Goal: Book appointment/travel/reservation

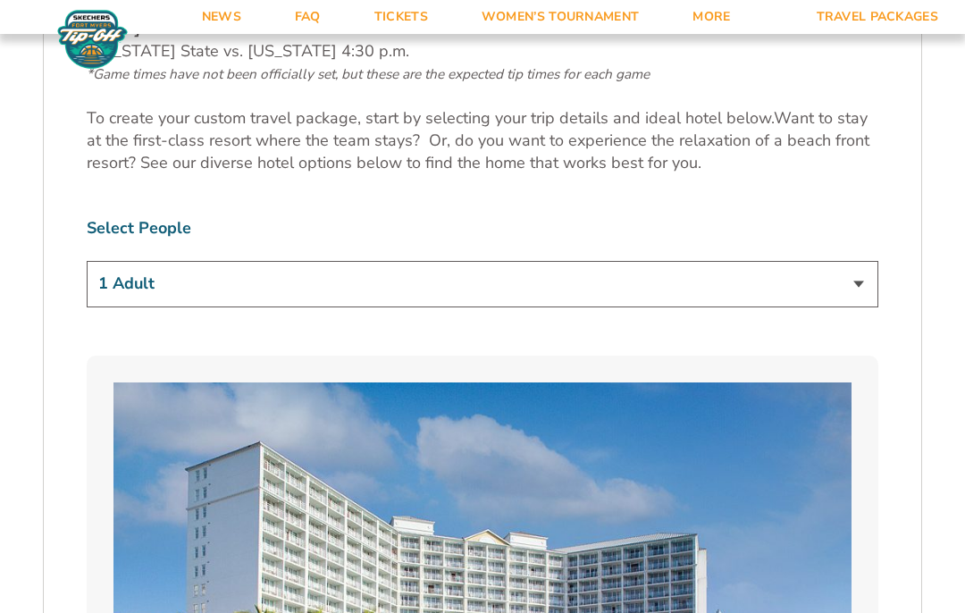
scroll to position [1038, 0]
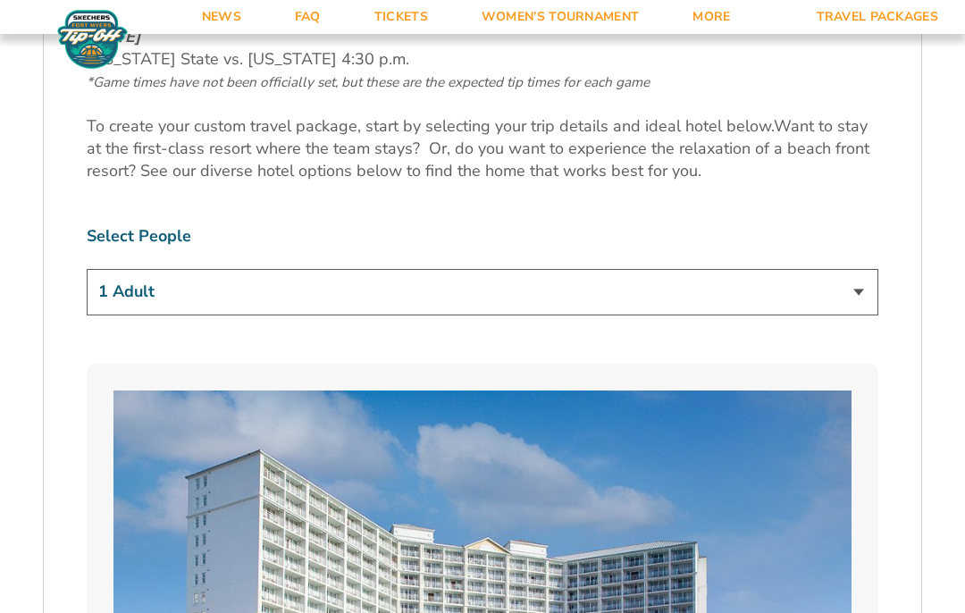
click at [856, 300] on select "1 Adult 2 Adults 3 Adults 4 Adults 2 Adults + 1 Child 2 Adults + 2 Children 2 A…" at bounding box center [483, 292] width 792 height 46
select select "2 Adults"
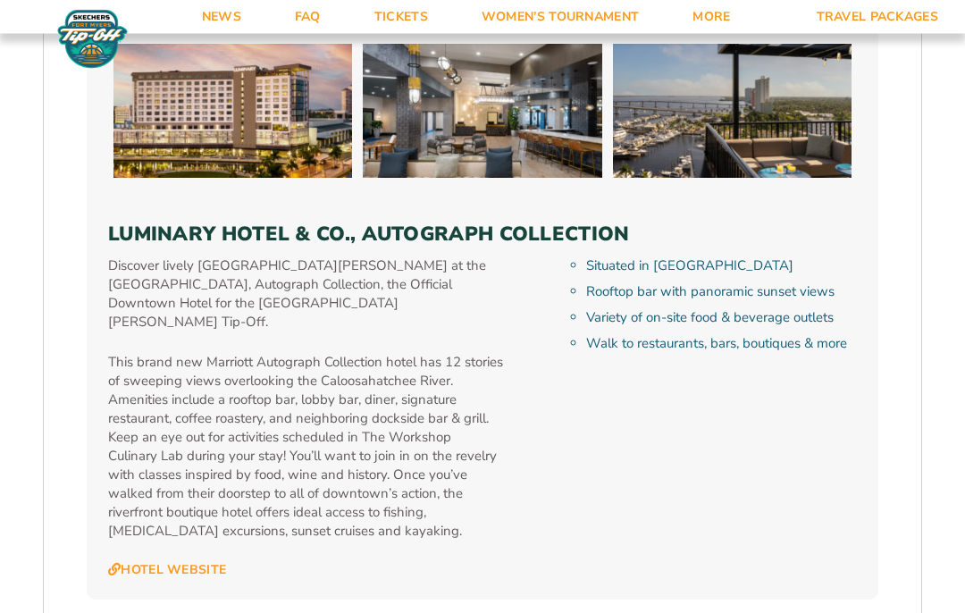
scroll to position [4992, 0]
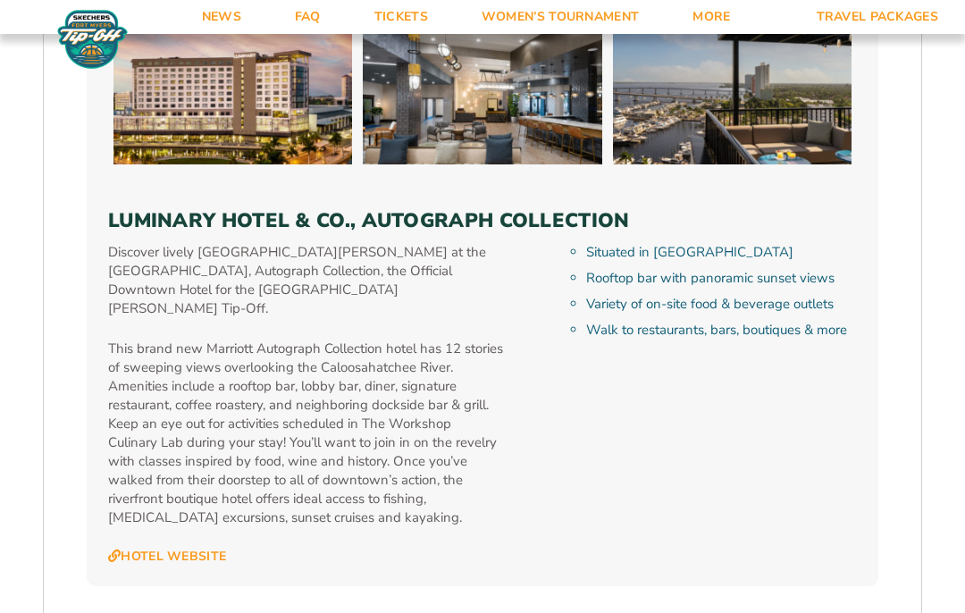
click at [521, 466] on div "Discover lively [GEOGRAPHIC_DATA][PERSON_NAME] at the [GEOGRAPHIC_DATA], Autogr…" at bounding box center [333, 404] width 450 height 322
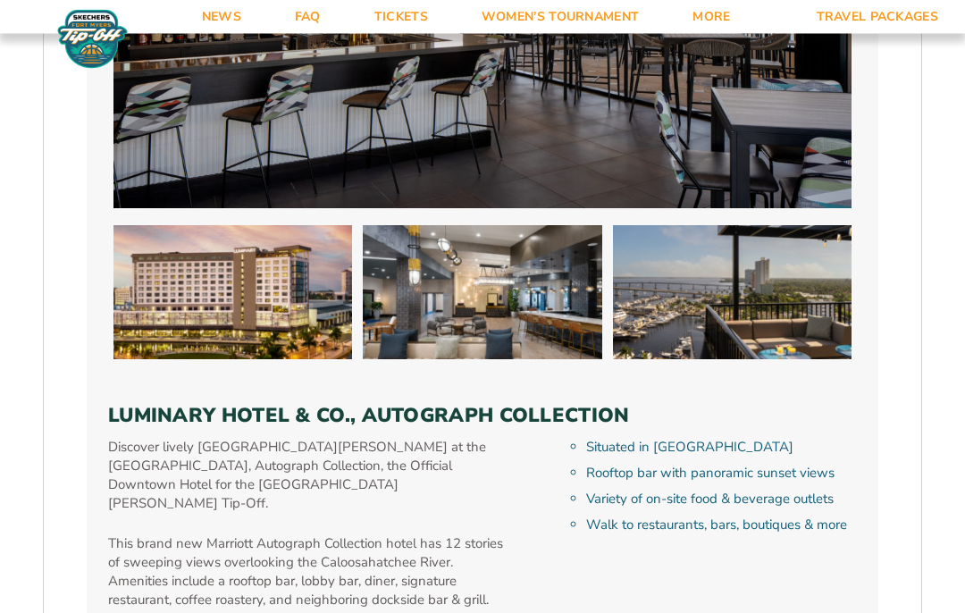
scroll to position [4835, 0]
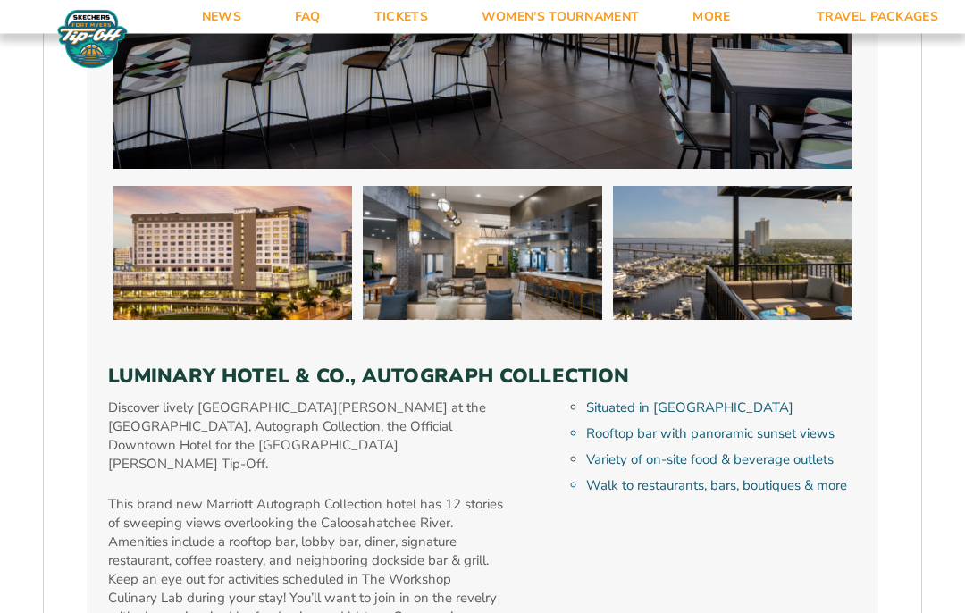
click at [515, 429] on div "Discover lively [GEOGRAPHIC_DATA][PERSON_NAME] at the [GEOGRAPHIC_DATA], Autogr…" at bounding box center [333, 561] width 450 height 322
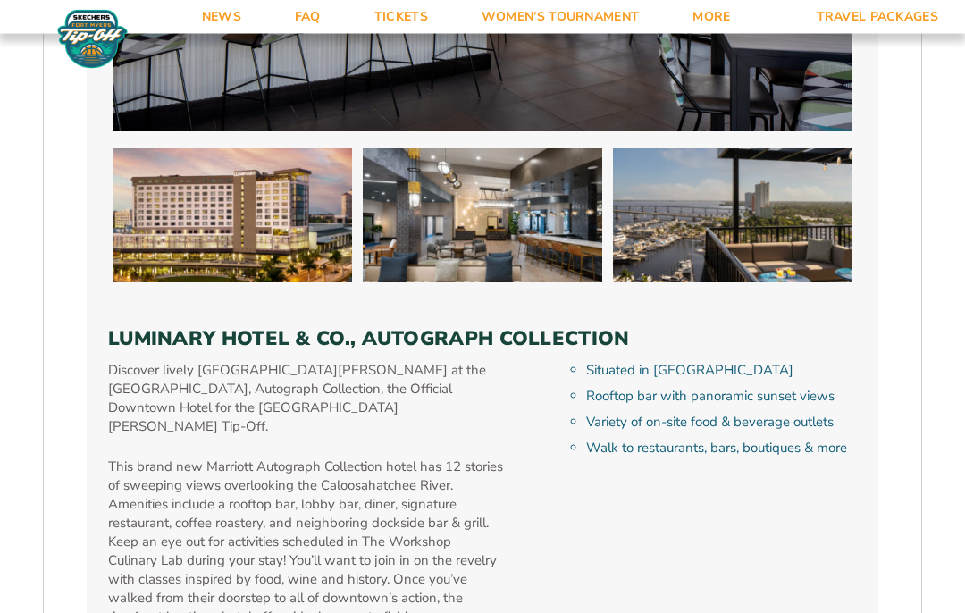
scroll to position [5011, 0]
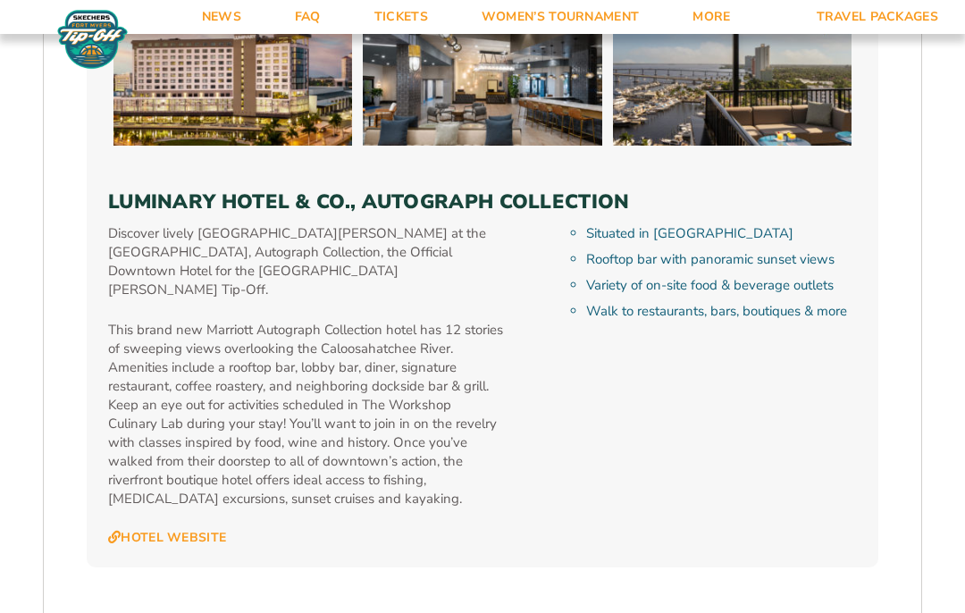
click at [486, 530] on h4 "Hotel Website" at bounding box center [306, 538] width 396 height 16
click at [219, 530] on link "Hotel Website" at bounding box center [167, 538] width 118 height 16
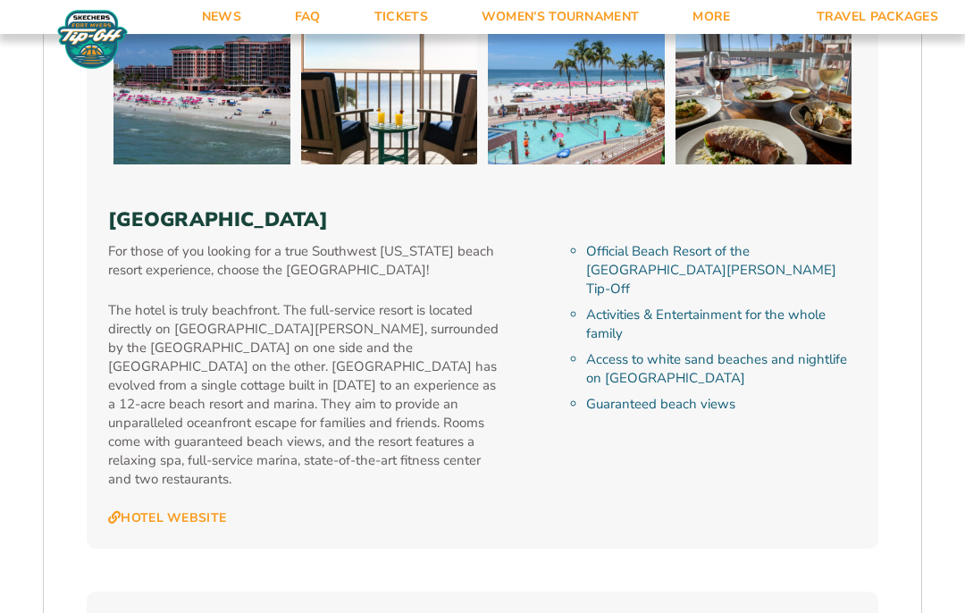
scroll to position [3971, 0]
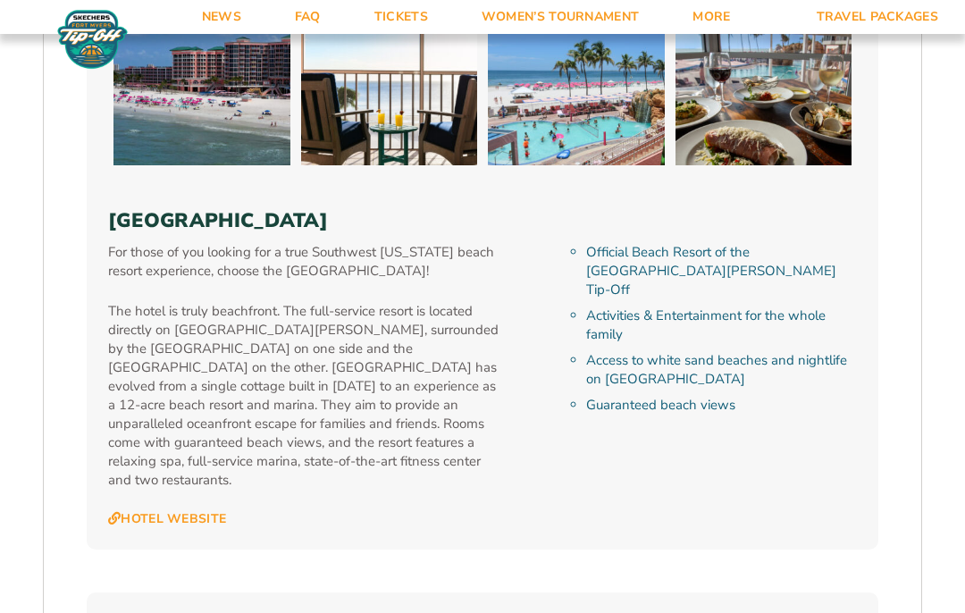
click at [223, 511] on link "Hotel Website" at bounding box center [167, 519] width 118 height 16
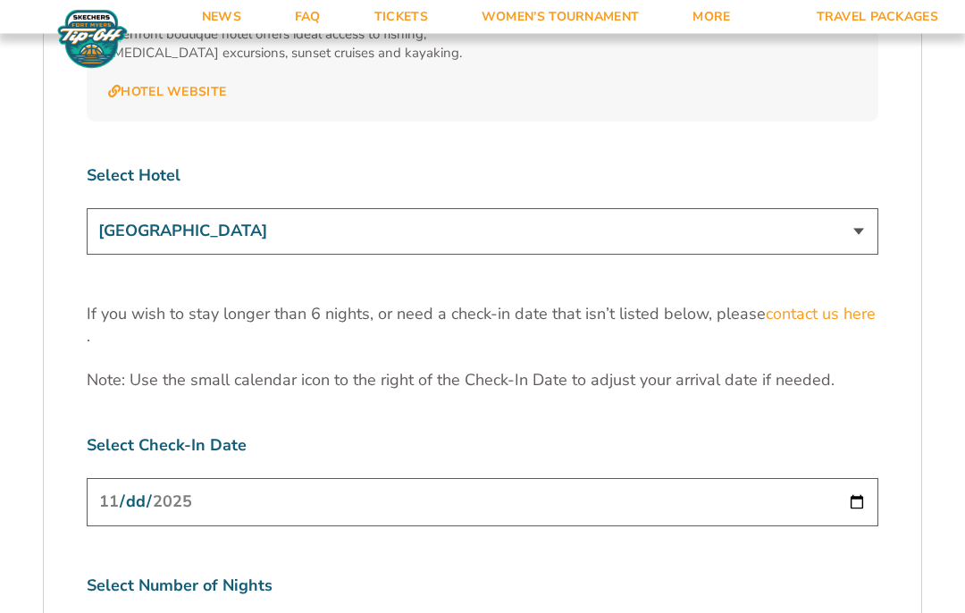
scroll to position [5457, 0]
click at [851, 208] on select "[GEOGRAPHIC_DATA] [GEOGRAPHIC_DATA] [GEOGRAPHIC_DATA], Autograph Collection" at bounding box center [483, 231] width 792 height 46
select select "17487"
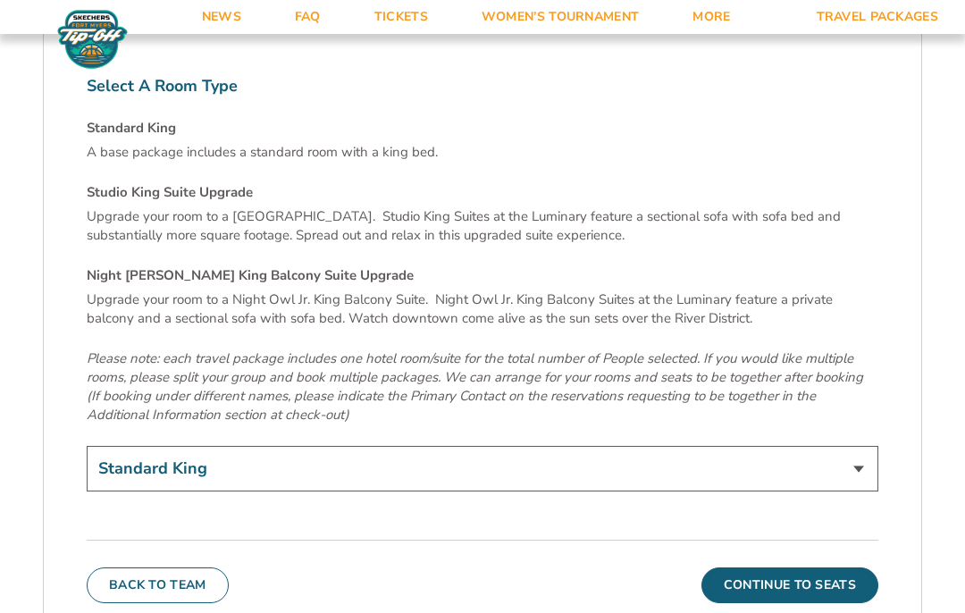
scroll to position [6106, 0]
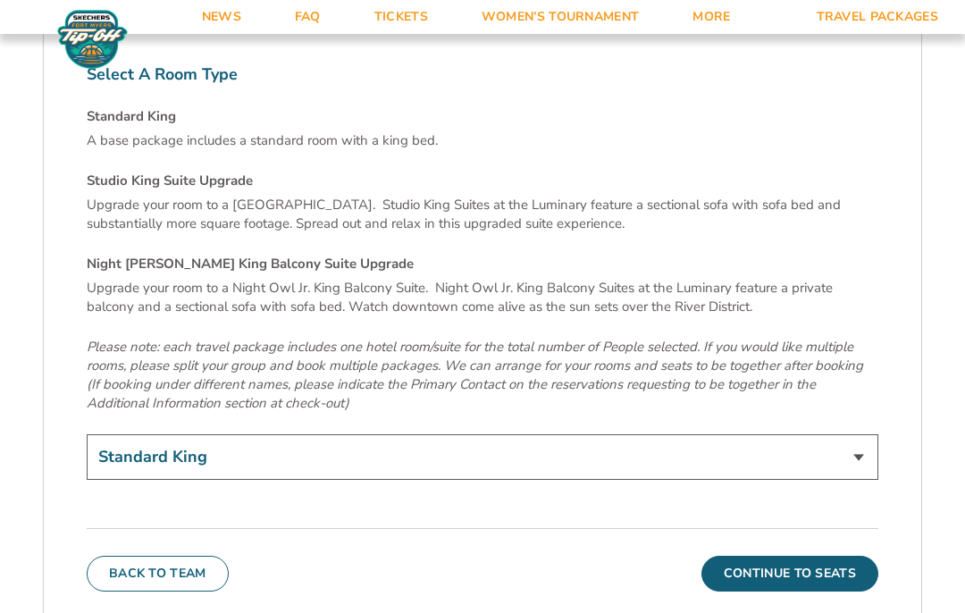
click at [851, 434] on select "Standard King Studio King Suite Upgrade (+$120 per night) Night Owl Jr. King Ba…" at bounding box center [483, 457] width 792 height 46
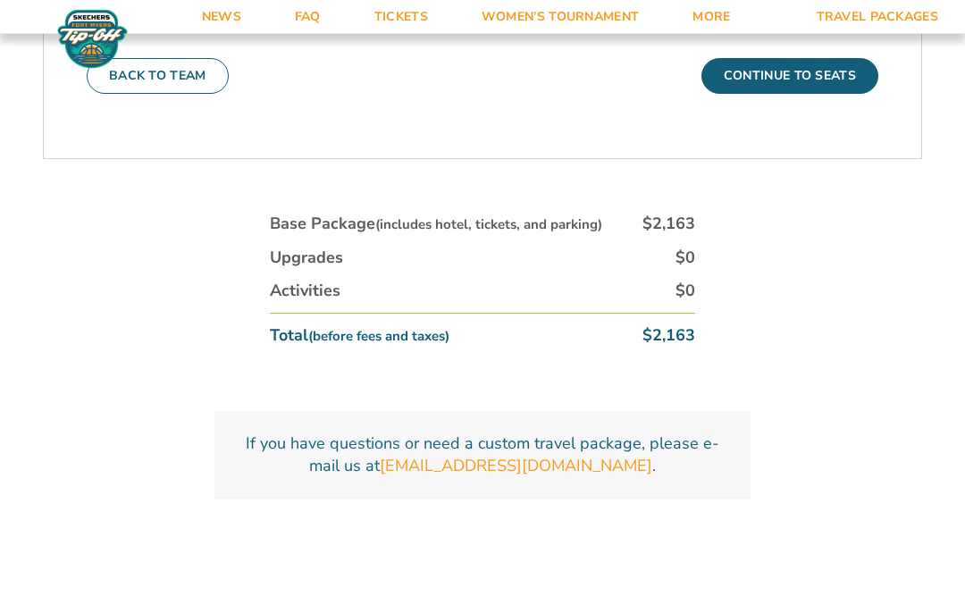
scroll to position [6710, 0]
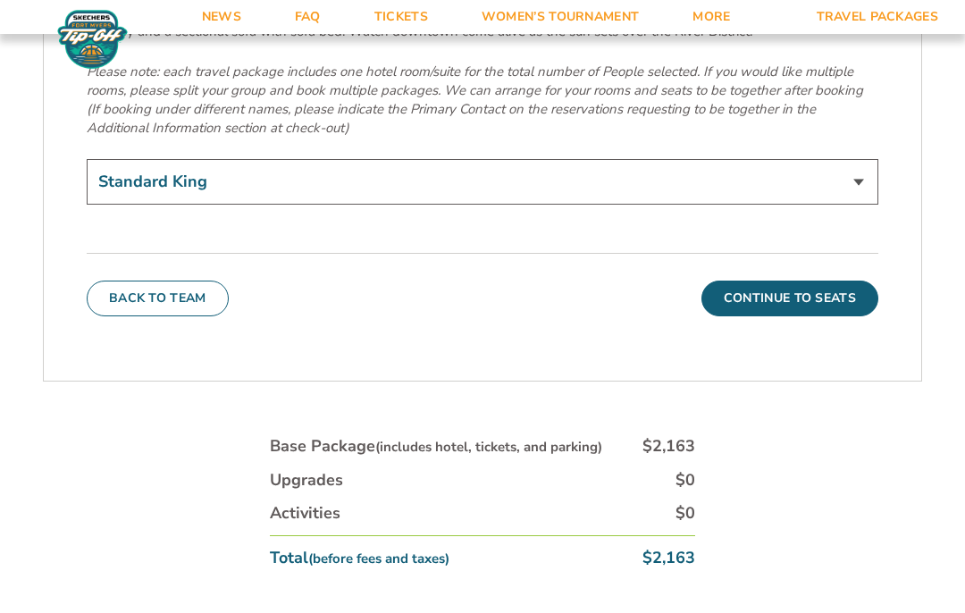
click at [818, 281] on button "Continue To Seats" at bounding box center [790, 299] width 177 height 36
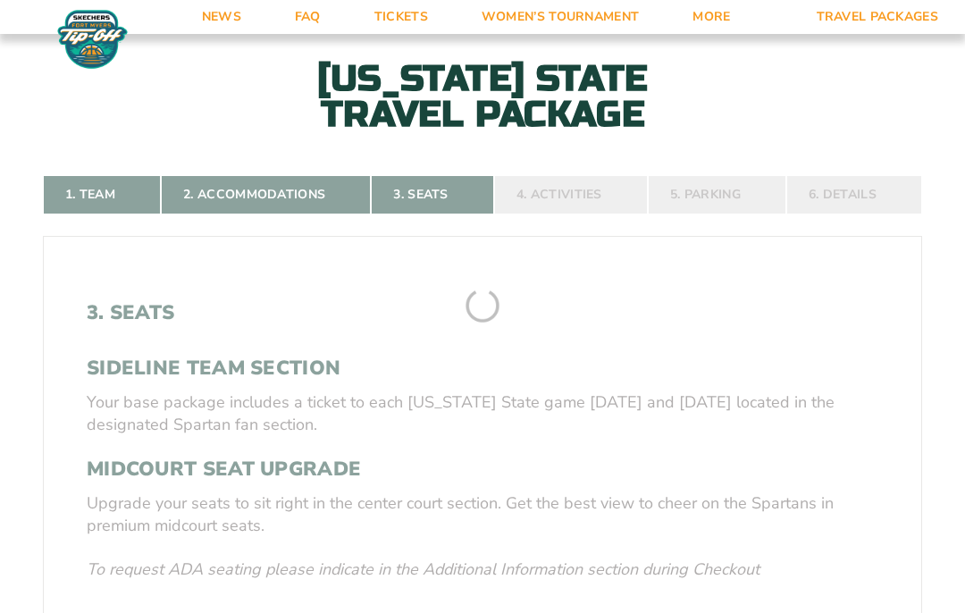
scroll to position [324, 0]
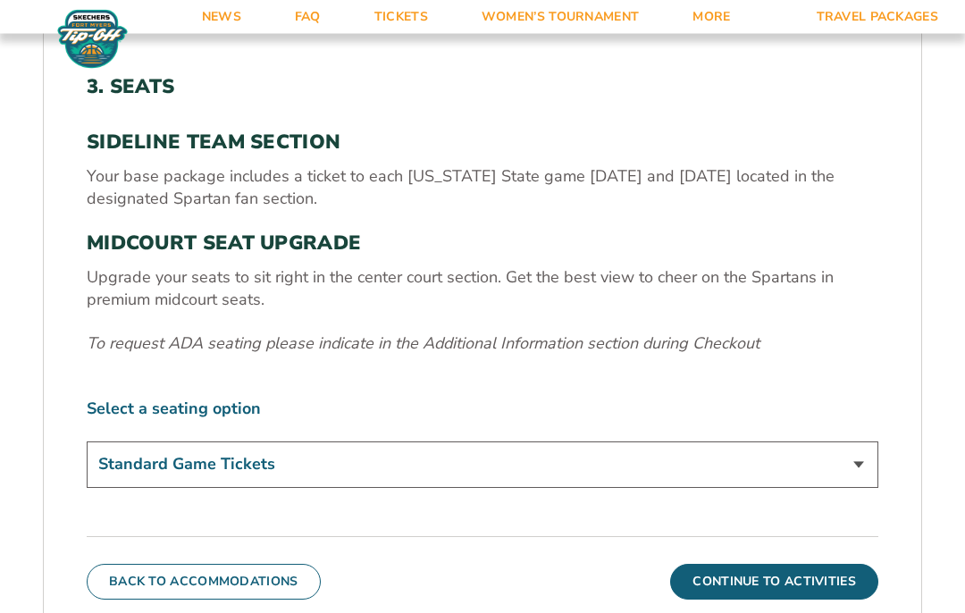
click at [857, 488] on select "Standard Game Tickets Midcourt Seat Upgrade (+$140 per person)" at bounding box center [483, 465] width 792 height 46
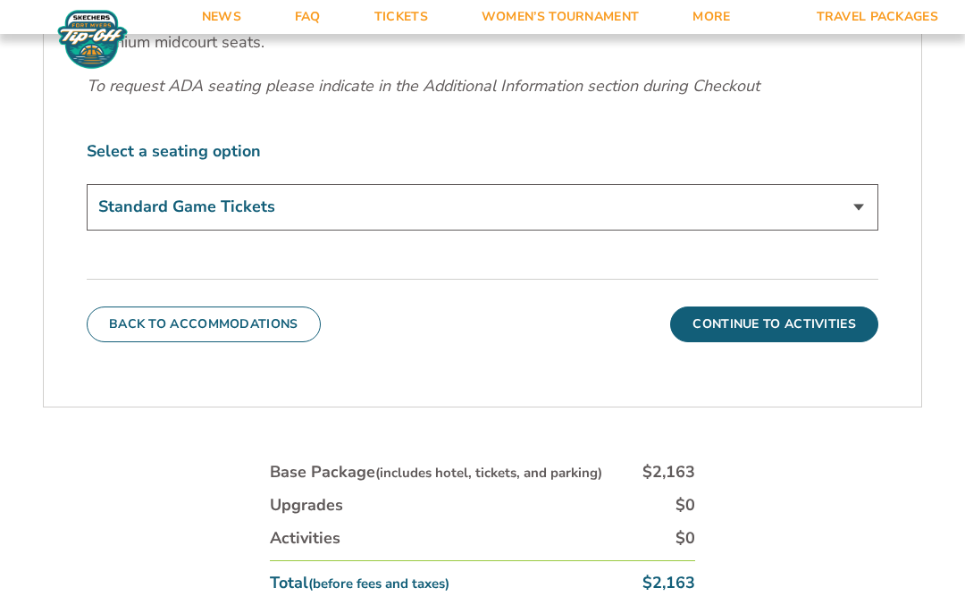
scroll to position [811, 0]
click at [839, 342] on button "Continue To Activities" at bounding box center [774, 325] width 208 height 36
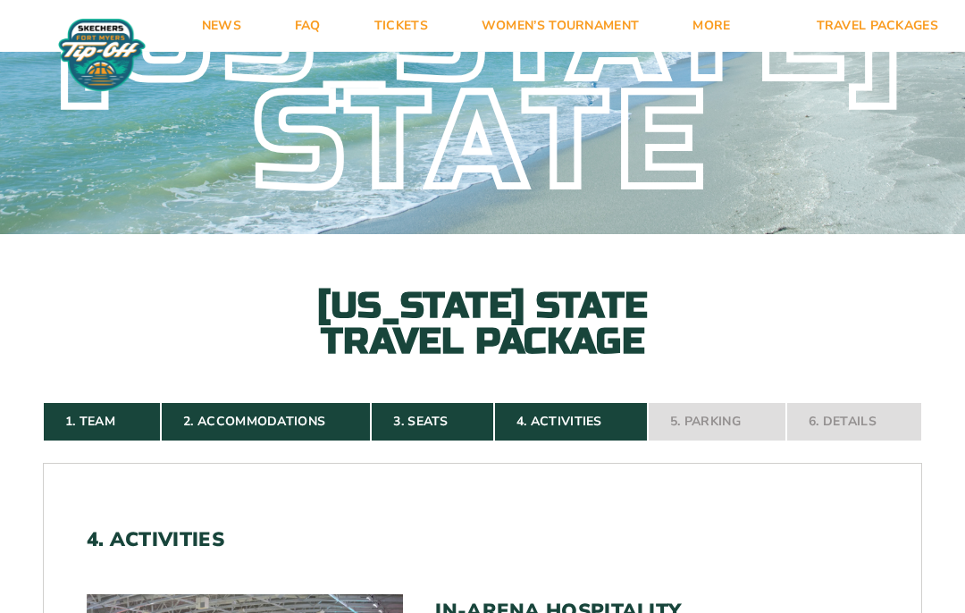
scroll to position [0, 0]
